Goal: Information Seeking & Learning: Learn about a topic

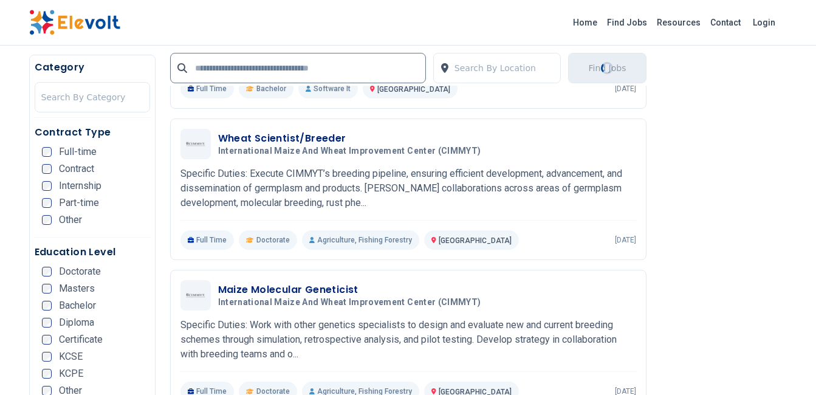
scroll to position [607, 0]
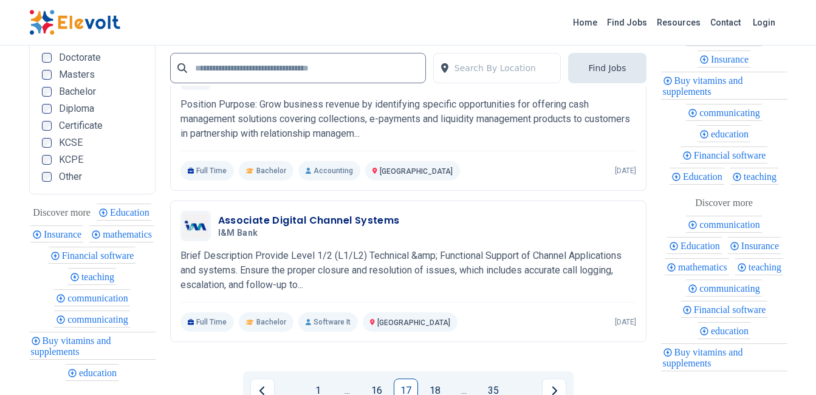
scroll to position [2611, 0]
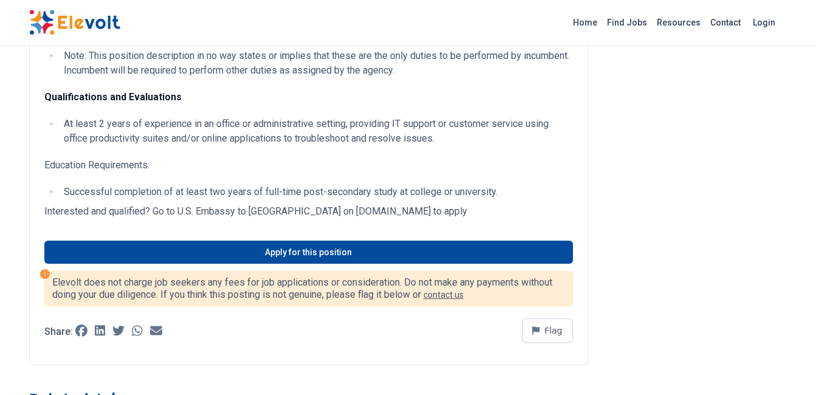
scroll to position [364, 0]
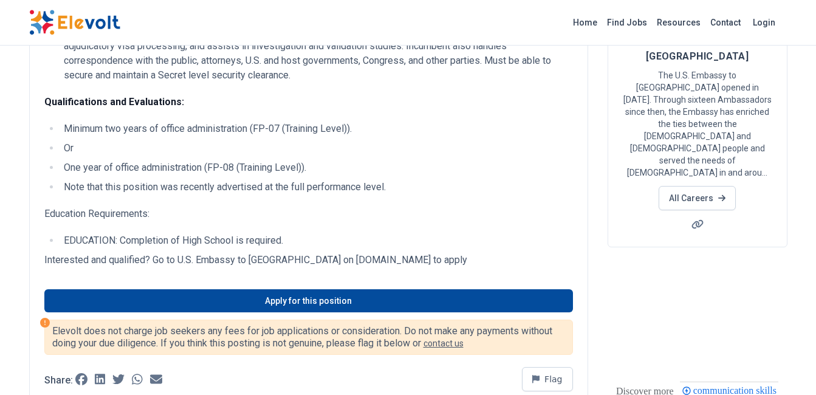
scroll to position [121, 0]
